Goal: Task Accomplishment & Management: Use online tool/utility

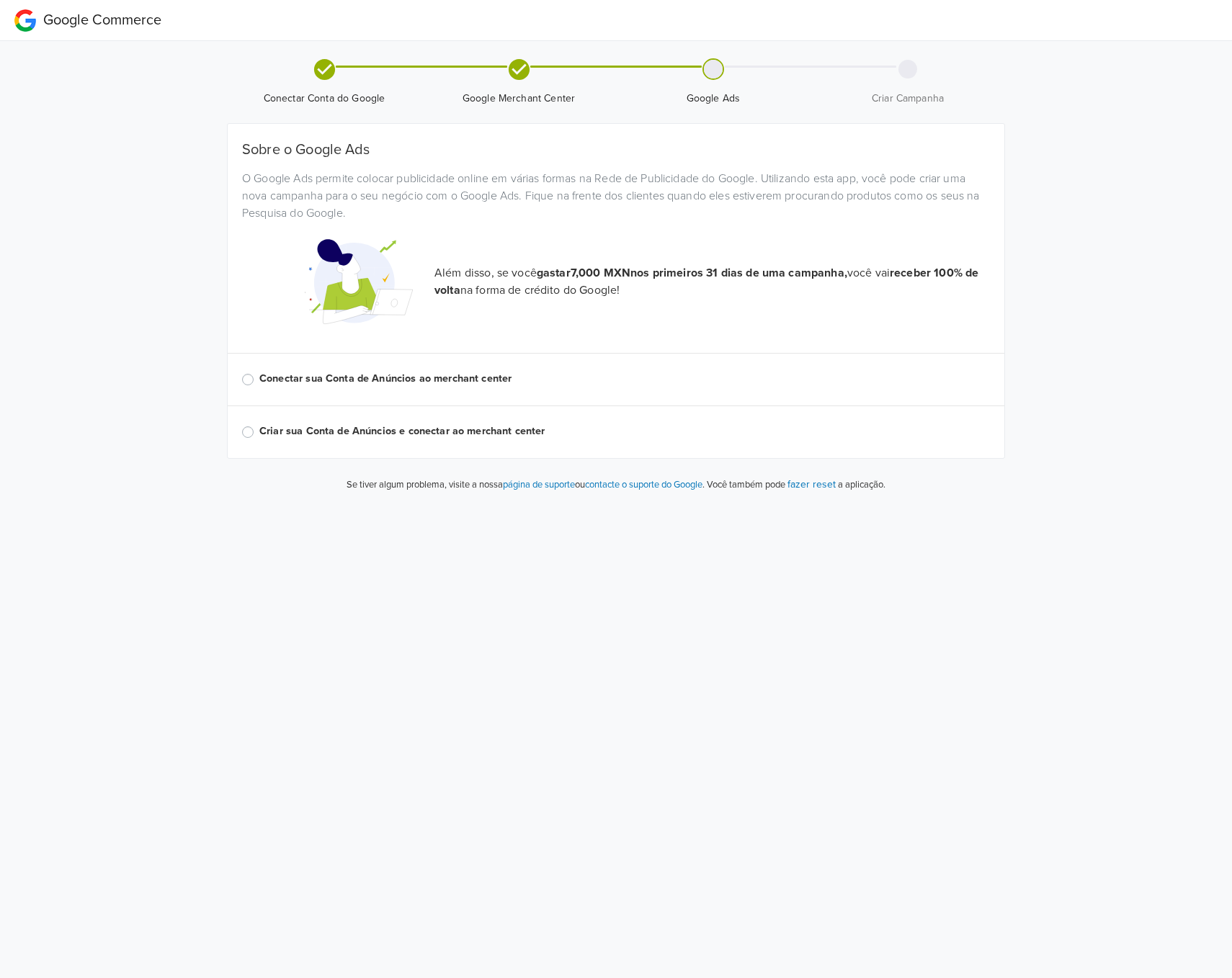
click at [1187, 263] on div "Google Commerce Conectar Conta do Google Google Merchant Center Google Ads Cria…" at bounding box center [616, 252] width 1232 height 504
click at [1180, 266] on div "Google Commerce Conectar Conta do Google Google Merchant Center Google Ads Cria…" at bounding box center [616, 252] width 1232 height 504
click at [402, 375] on label "Conectar sua Conta de Anúncios ao merchant center" at bounding box center [624, 378] width 731 height 16
click at [0, 0] on input "Conectar sua Conta de Anúncios ao merchant center" at bounding box center [0, 0] width 0 height 0
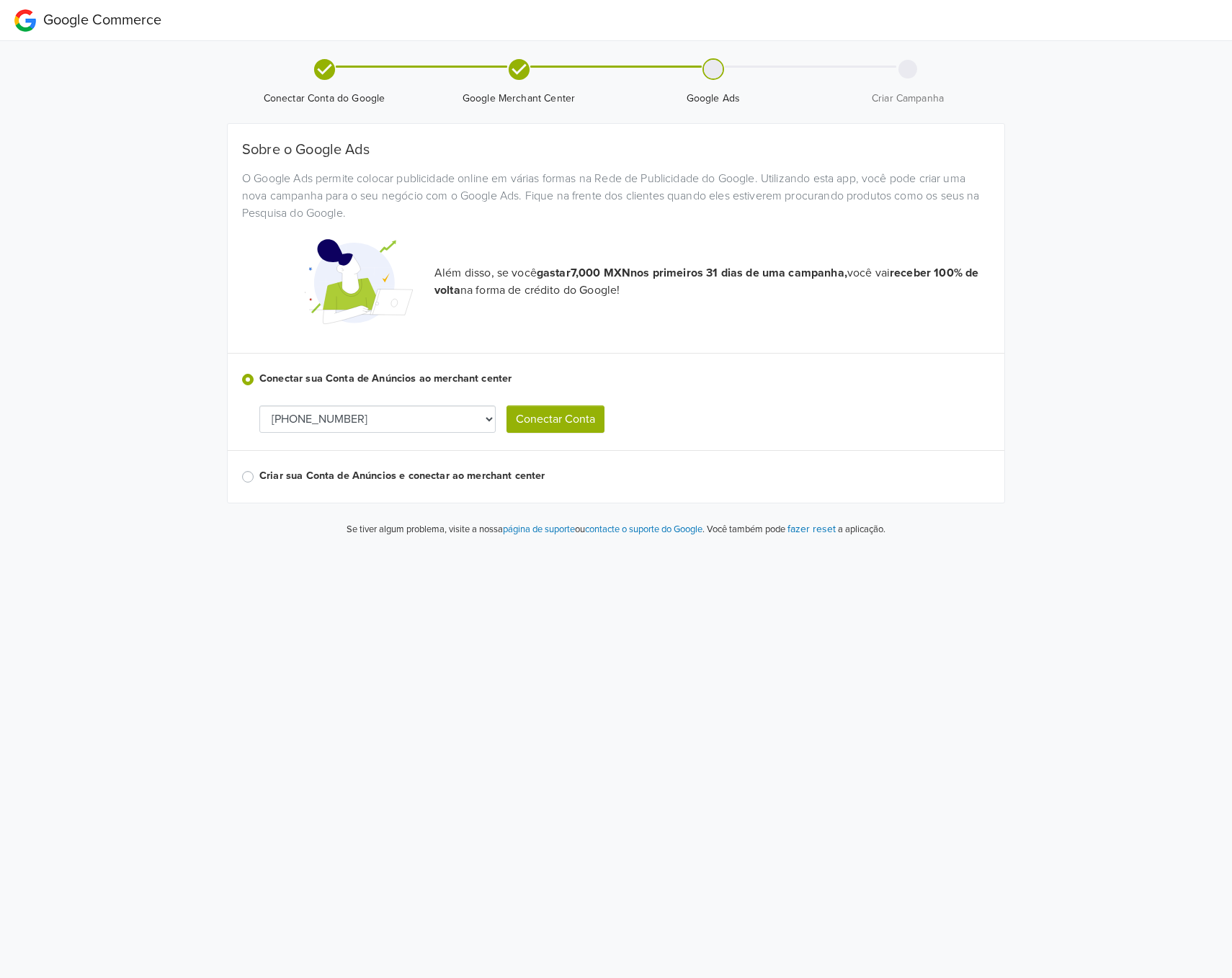
click at [450, 418] on select "752-884-7776 853-923-4874 458-836-5833 982-486-9295" at bounding box center [377, 419] width 237 height 28
click at [579, 422] on button "Conectar Conta" at bounding box center [555, 419] width 98 height 28
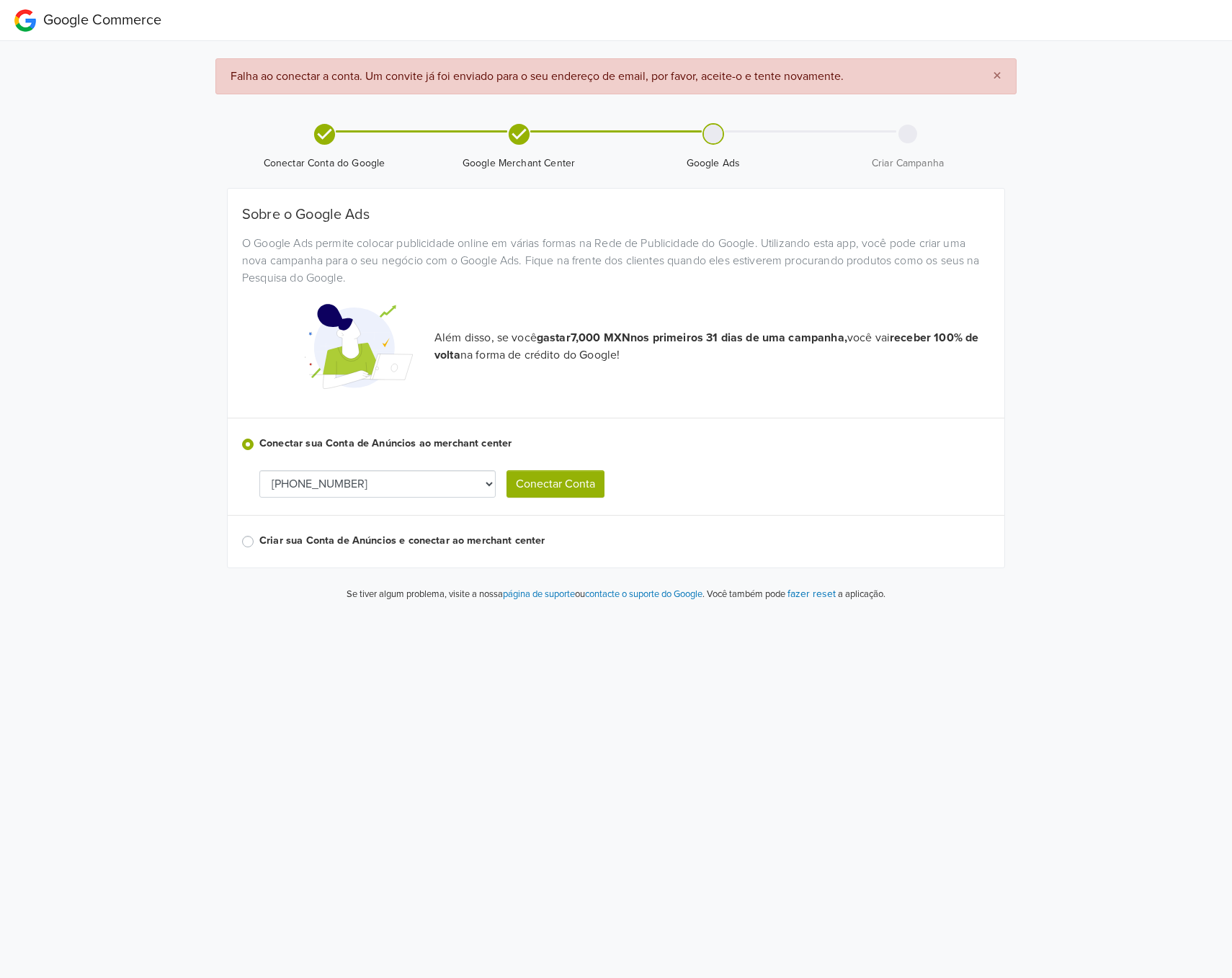
click at [389, 470] on select "752-884-7776 853-923-4874 458-836-5833 982-486-9295" at bounding box center [377, 484] width 237 height 28
select select "8539234874"
click at [549, 485] on button "Conectar Conta" at bounding box center [555, 484] width 98 height 28
select select "8539234874"
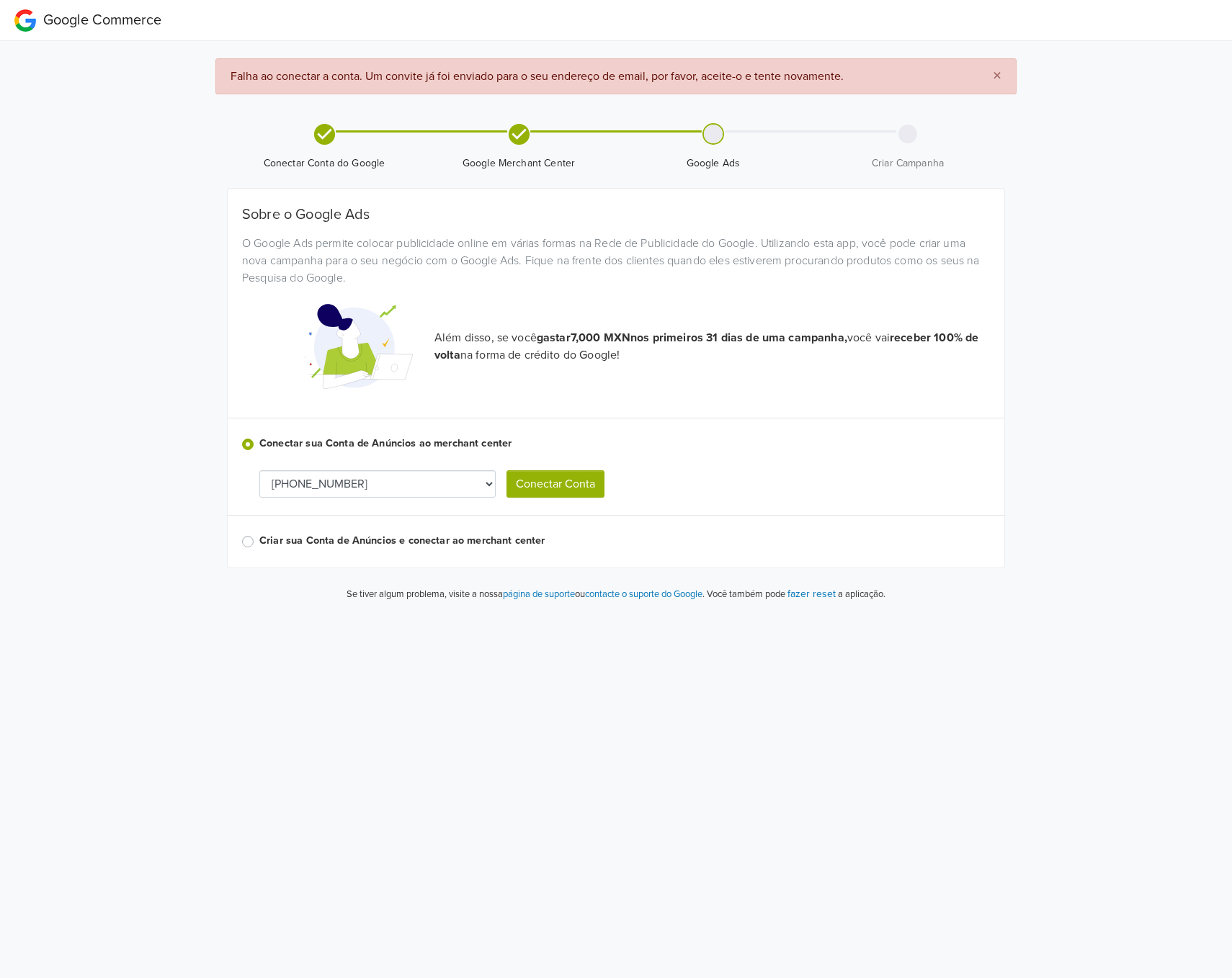
click at [403, 484] on select "752-884-7776 853-923-4874 458-836-5833 982-486-9295" at bounding box center [377, 484] width 237 height 28
select select "4588365833"
click at [544, 481] on button "Conectar Conta" at bounding box center [555, 484] width 98 height 28
select select "4588365833"
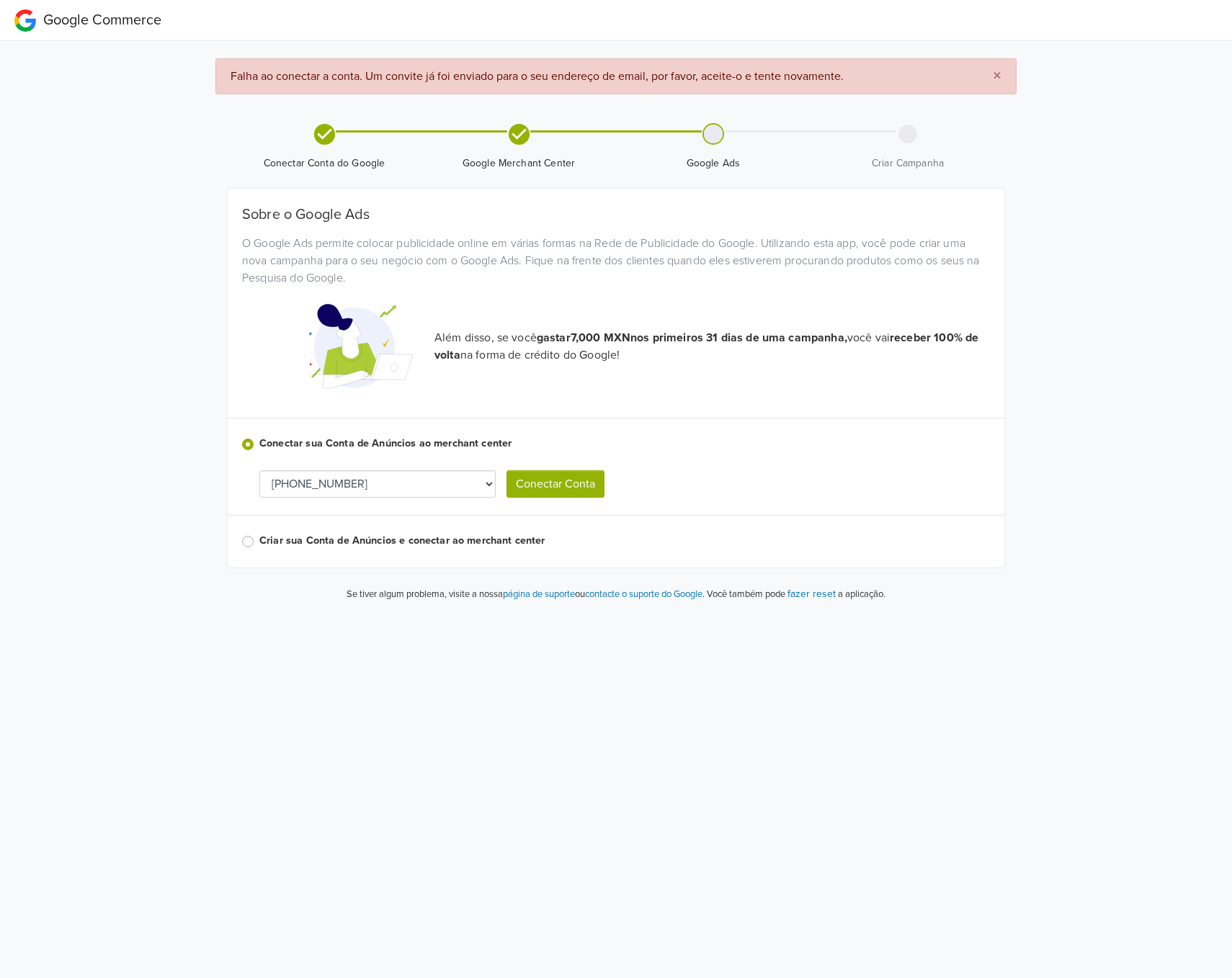
click at [395, 474] on select "752-884-7776 853-923-4874 458-836-5833 982-486-9295" at bounding box center [377, 484] width 237 height 28
select select "9824869295"
click at [557, 482] on button "Conectar Conta" at bounding box center [555, 484] width 98 height 28
select select "9824869295"
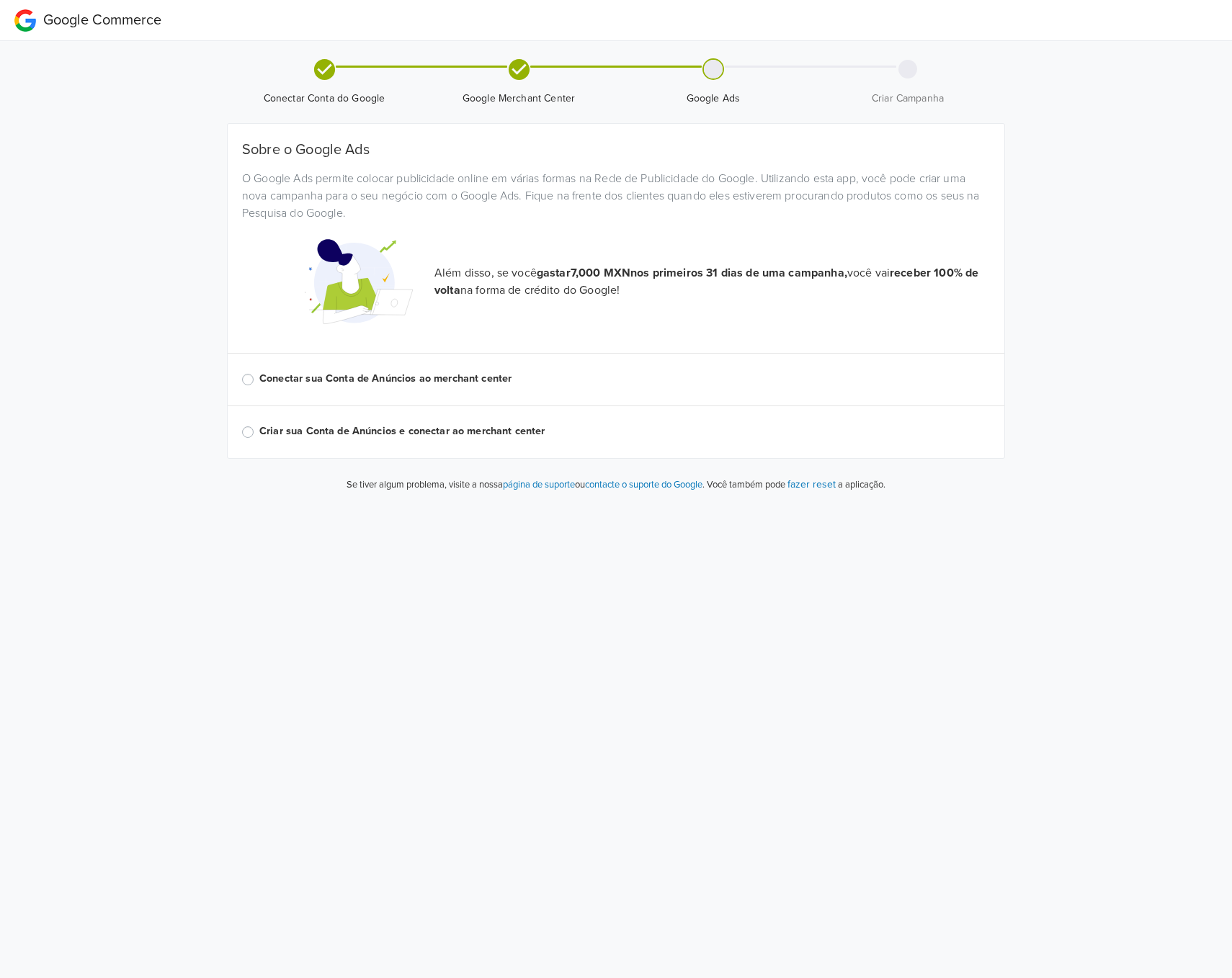
click at [436, 382] on label "Conectar sua Conta de Anúncios ao merchant center" at bounding box center [624, 378] width 731 height 16
click at [0, 0] on input "Conectar sua Conta de Anúncios ao merchant center" at bounding box center [0, 0] width 0 height 0
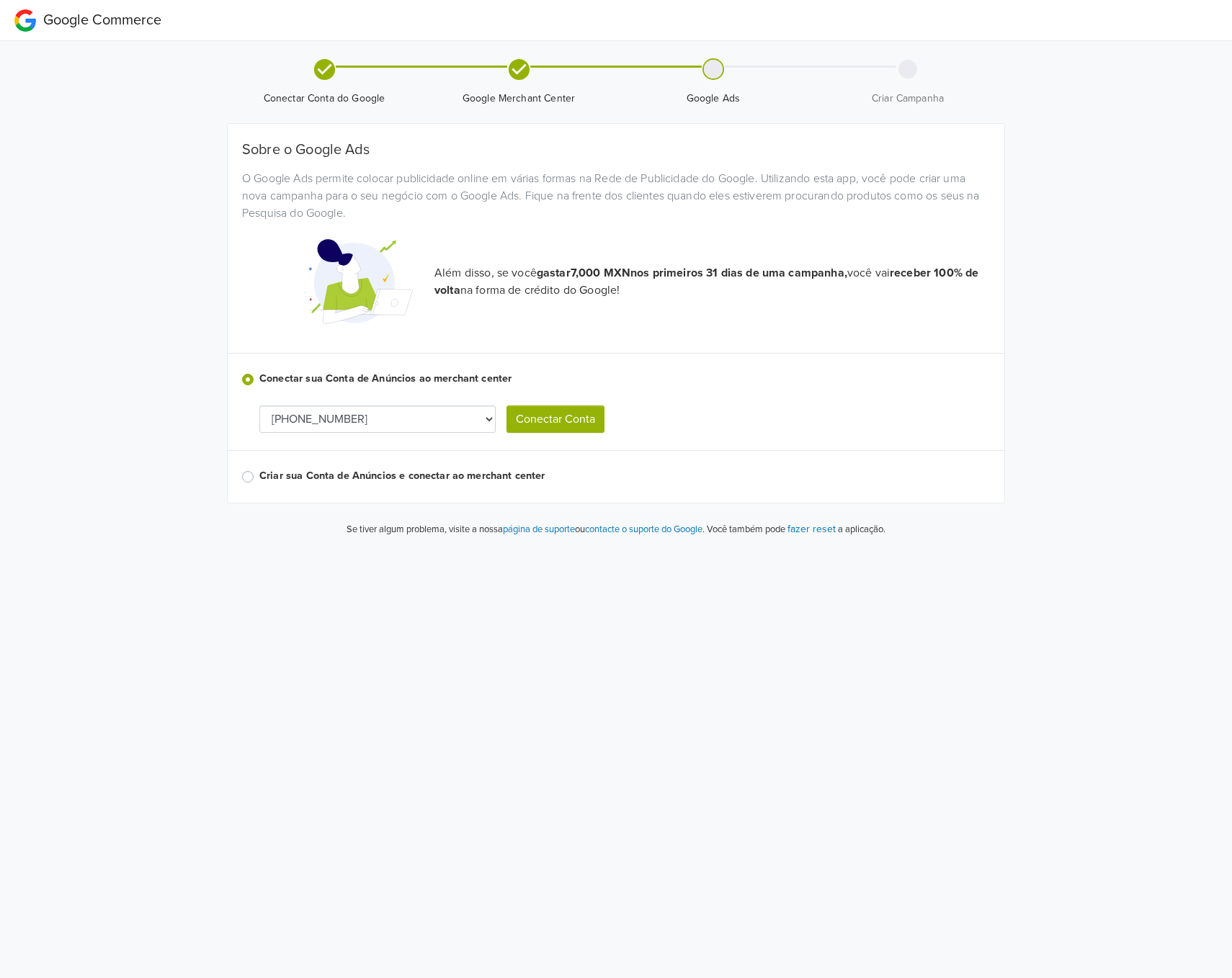
click at [380, 430] on select "752-884-7776 853-923-4874 458-836-5833 982-486-9295" at bounding box center [377, 419] width 237 height 28
select select "4588365833"
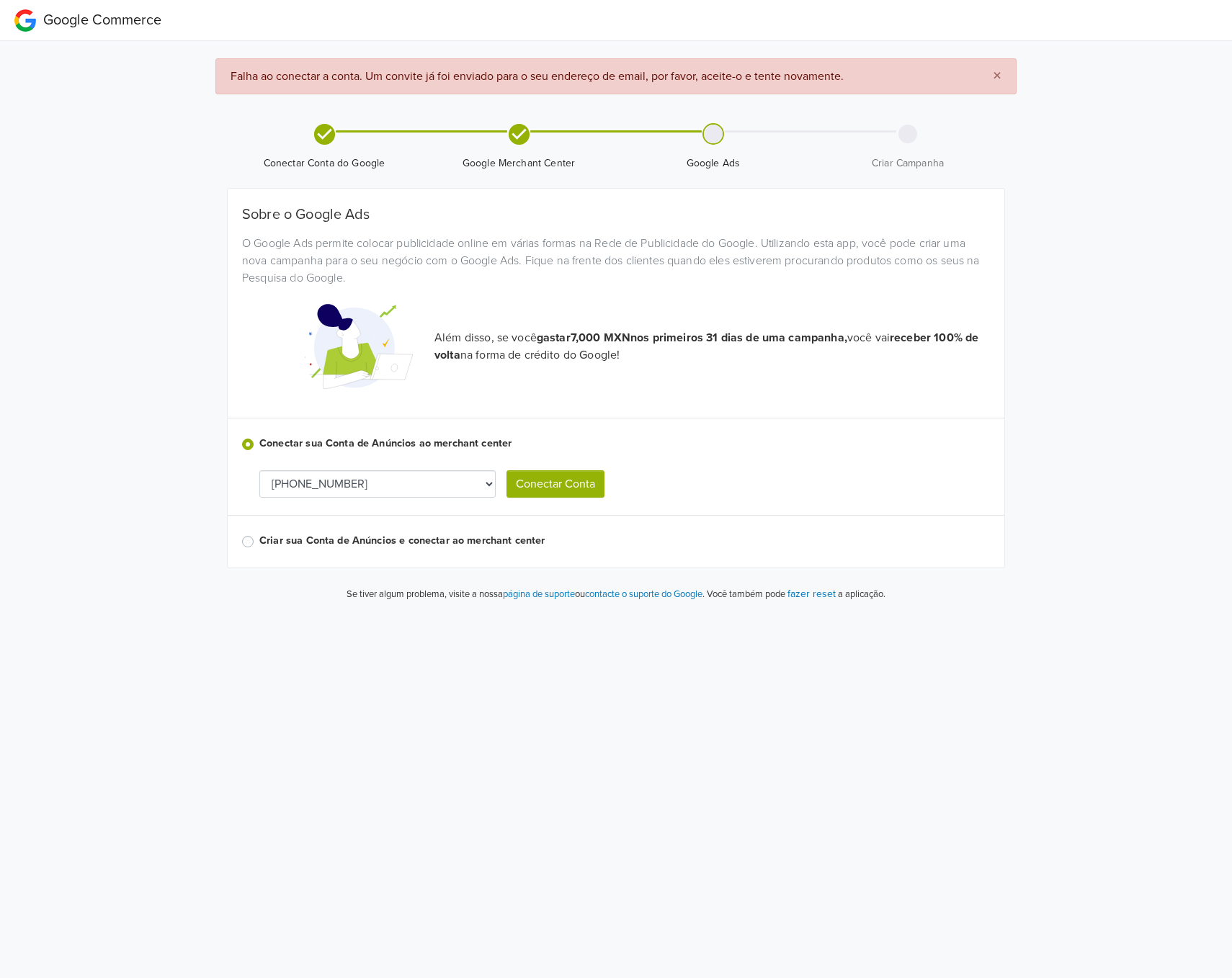
click at [419, 480] on select "752-884-7776 853-923-4874 458-836-5833 982-486-9295" at bounding box center [377, 484] width 237 height 28
select select "8539234874"
click at [1001, 82] on span "×" at bounding box center [997, 76] width 8 height 21
select select "8539234874"
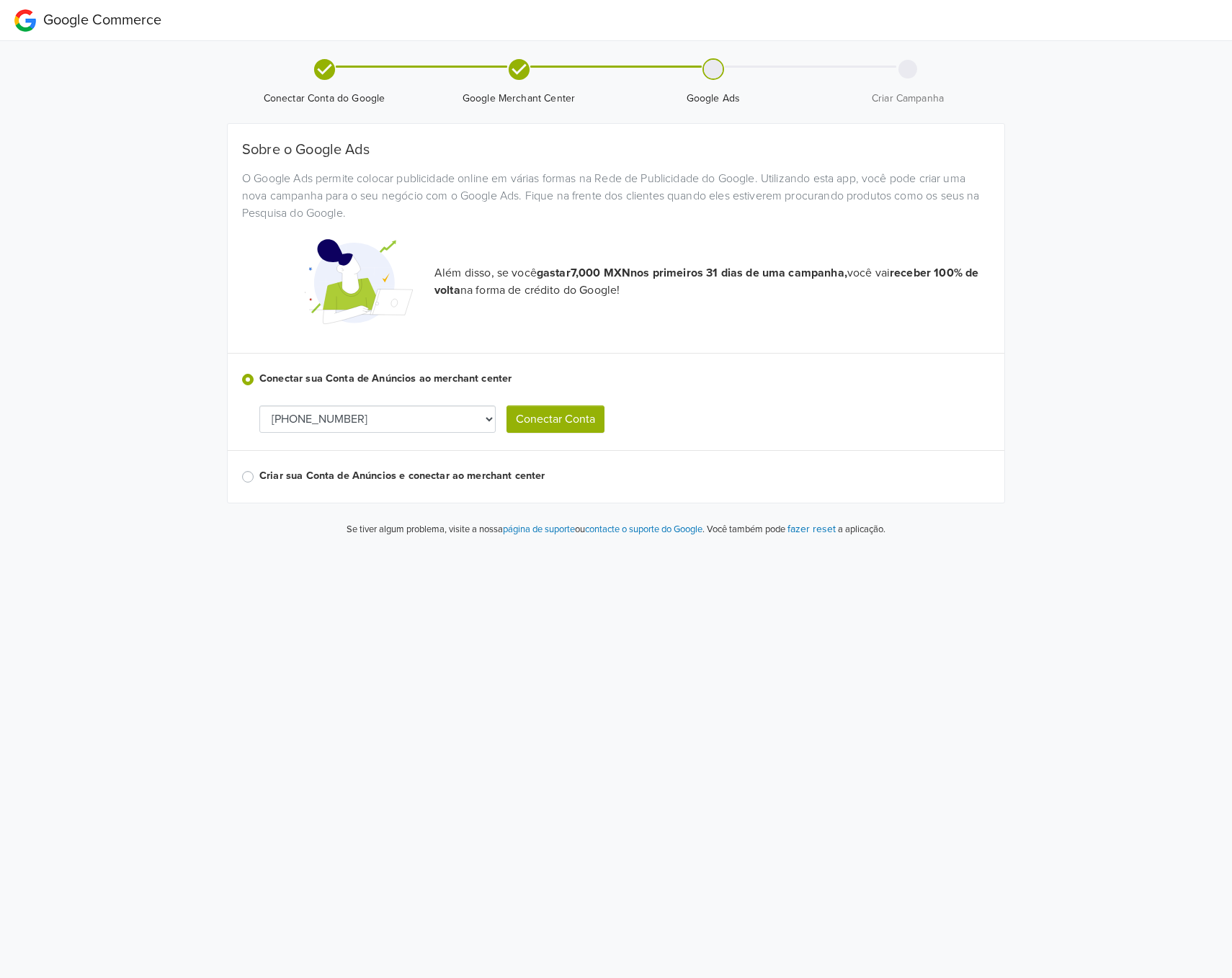
click at [550, 426] on button "Conectar Conta" at bounding box center [555, 419] width 98 height 28
select select "8539234874"
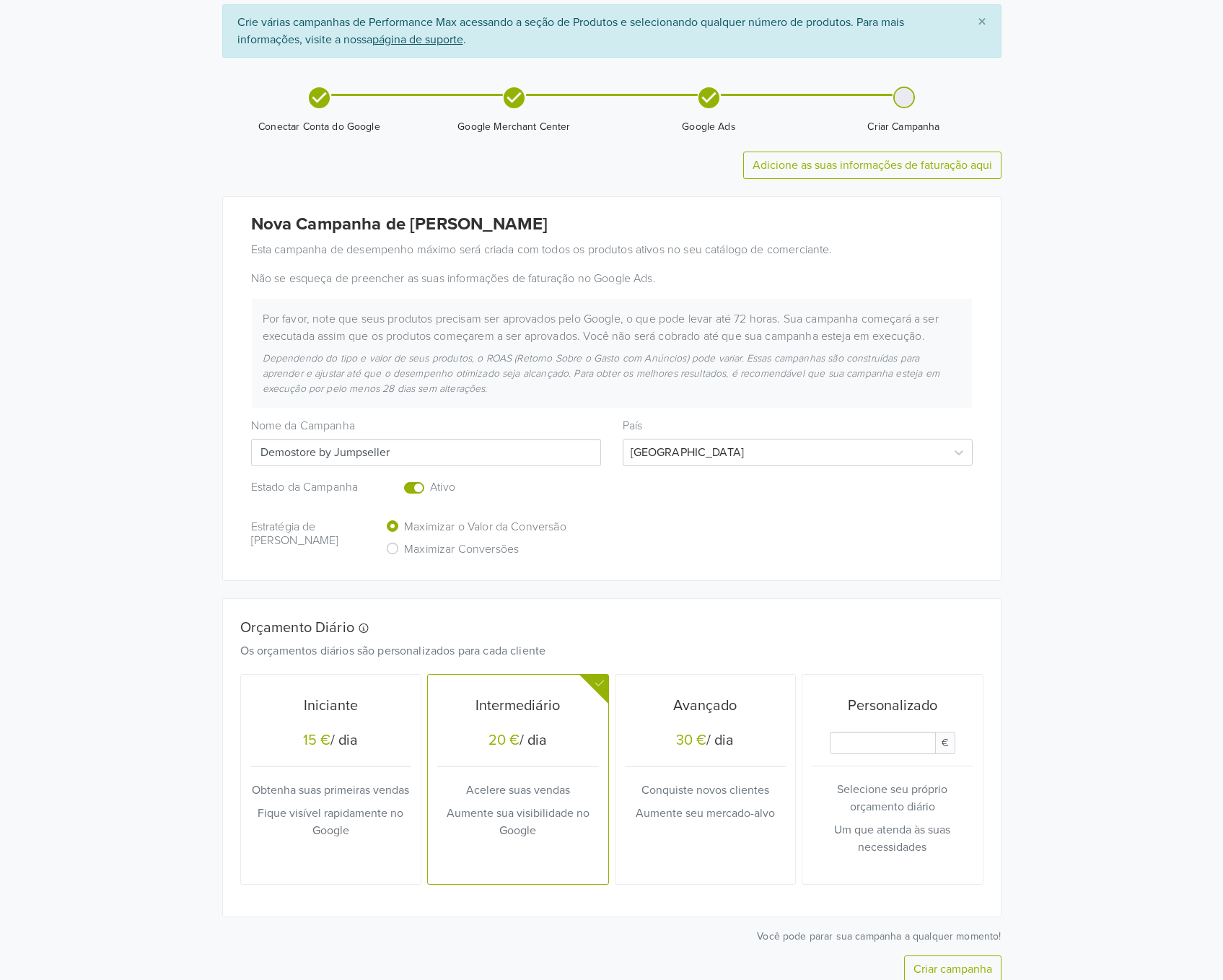
scroll to position [114, 0]
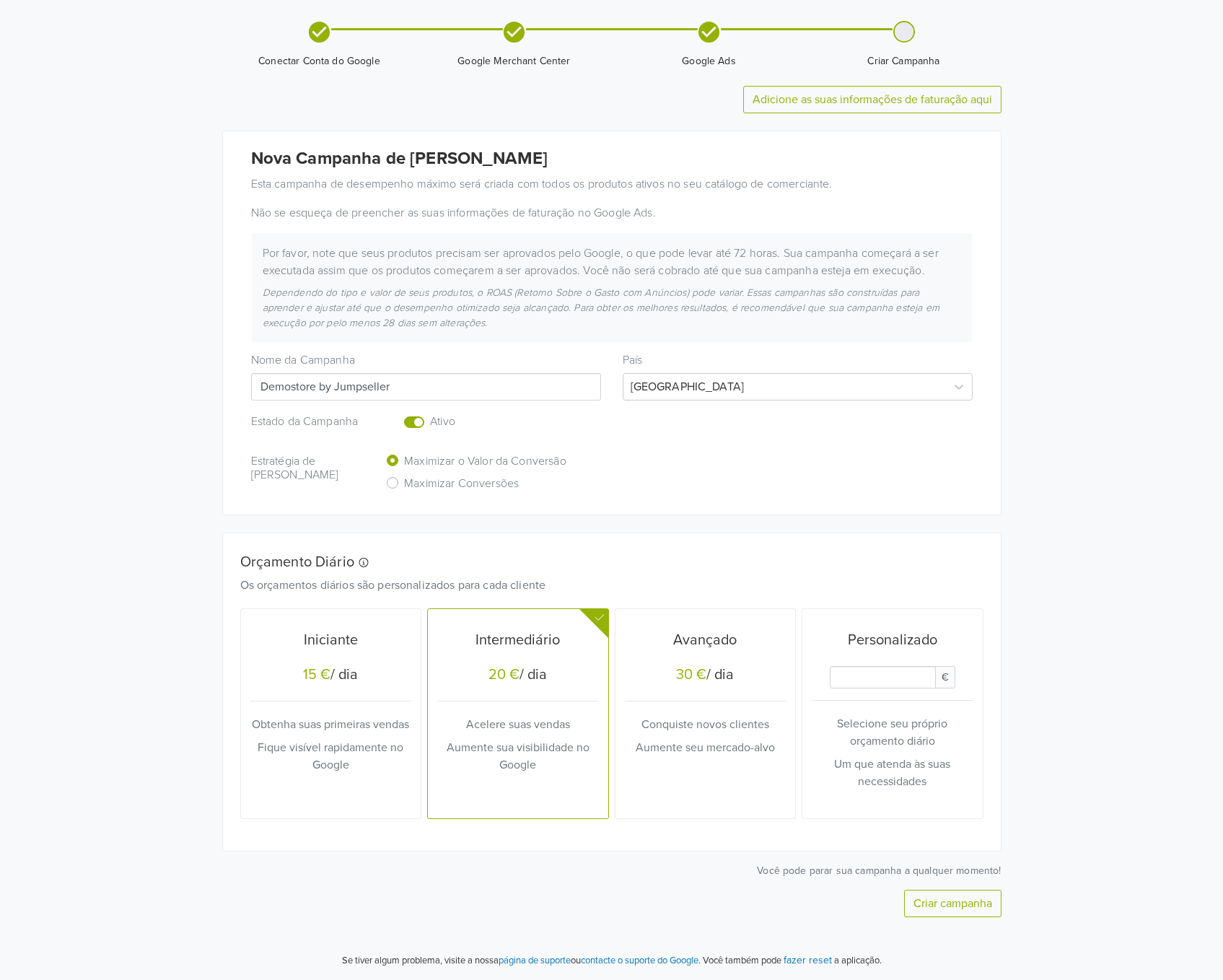
click at [978, 894] on button "Criar campanha" at bounding box center [953, 904] width 97 height 28
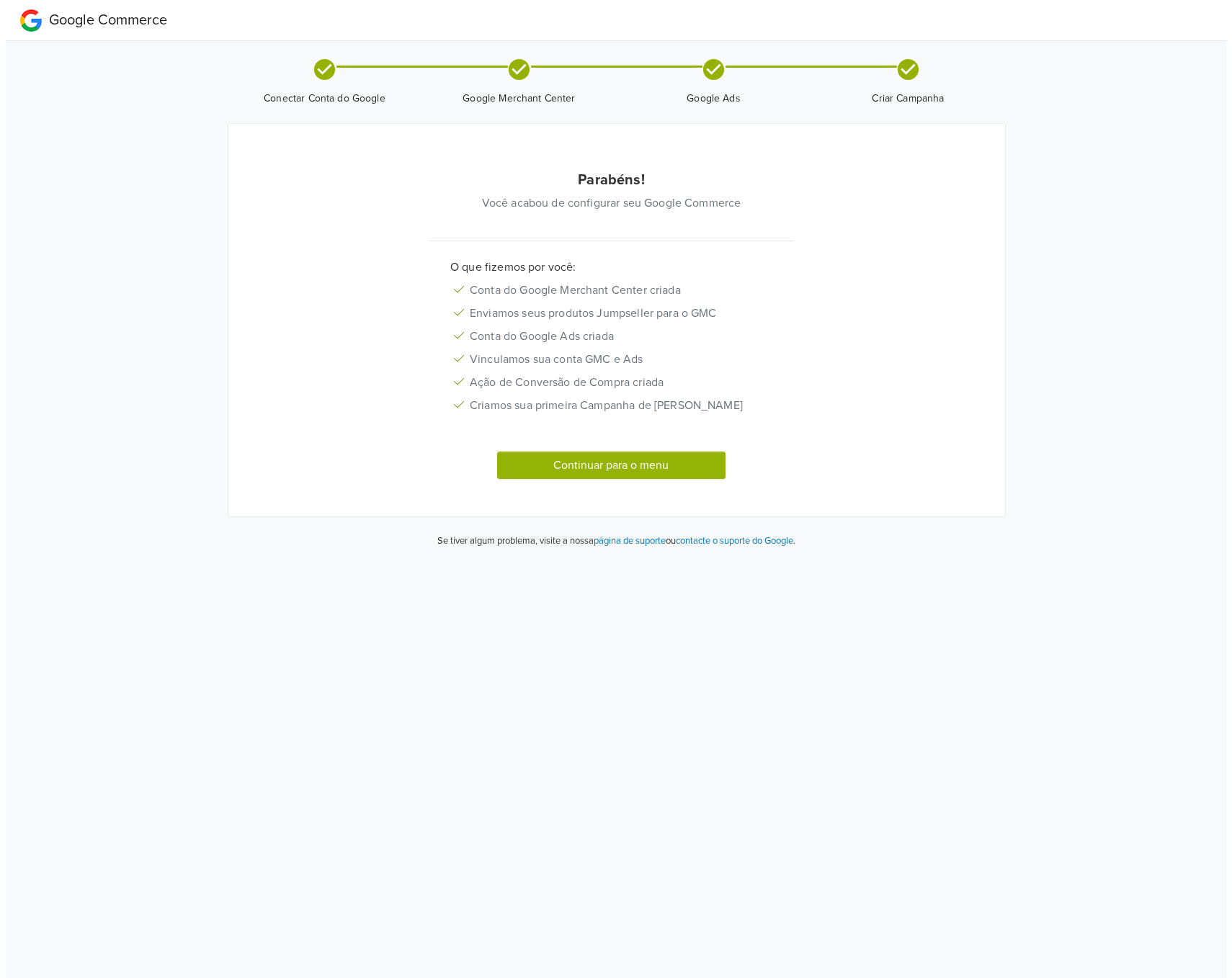
scroll to position [0, 0]
click at [604, 479] on button "Continuar para o menu" at bounding box center [611, 465] width 229 height 28
